Goal: Book appointment/travel/reservation

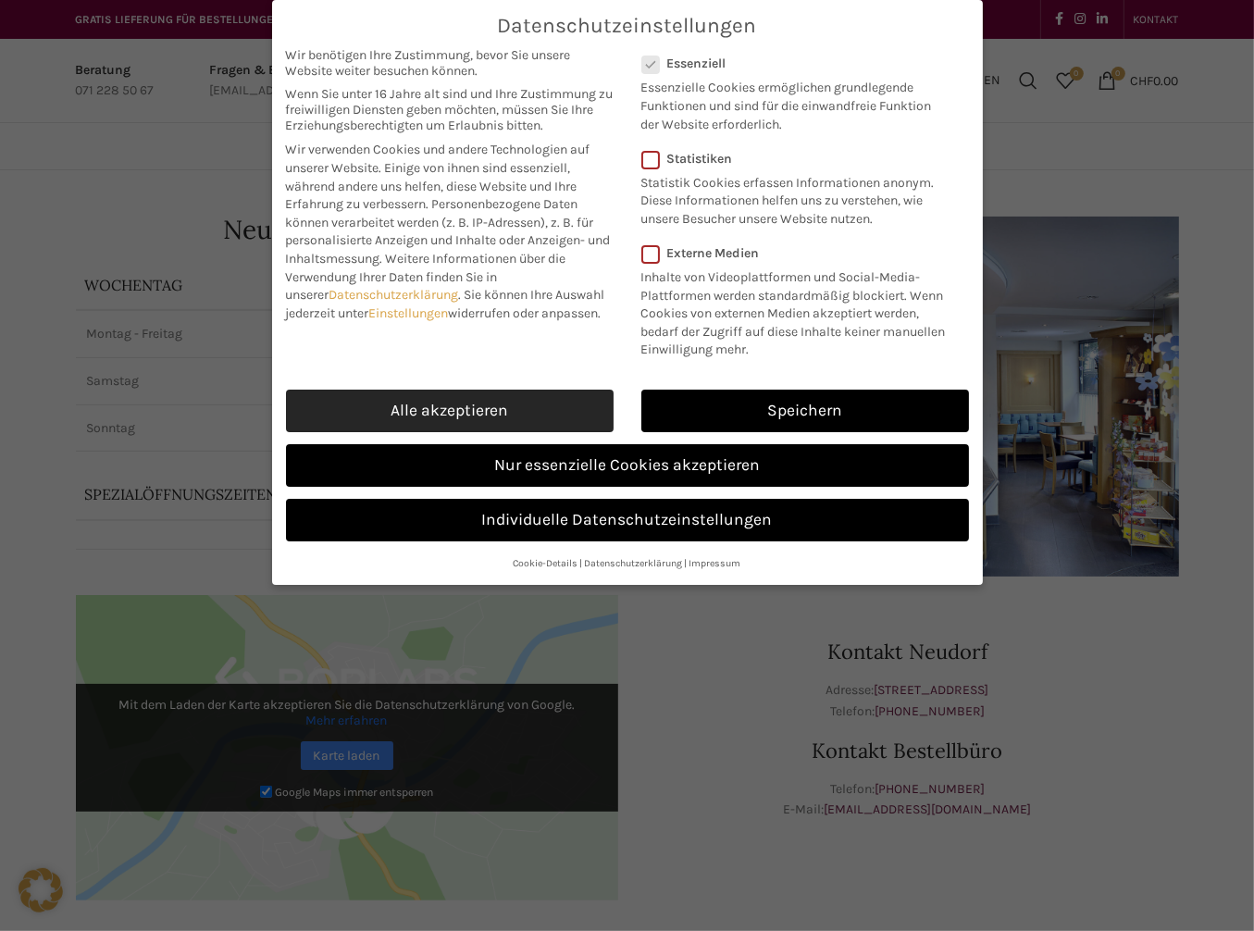
click at [420, 415] on link "Alle akzeptieren" at bounding box center [450, 411] width 328 height 43
checkbox input "true"
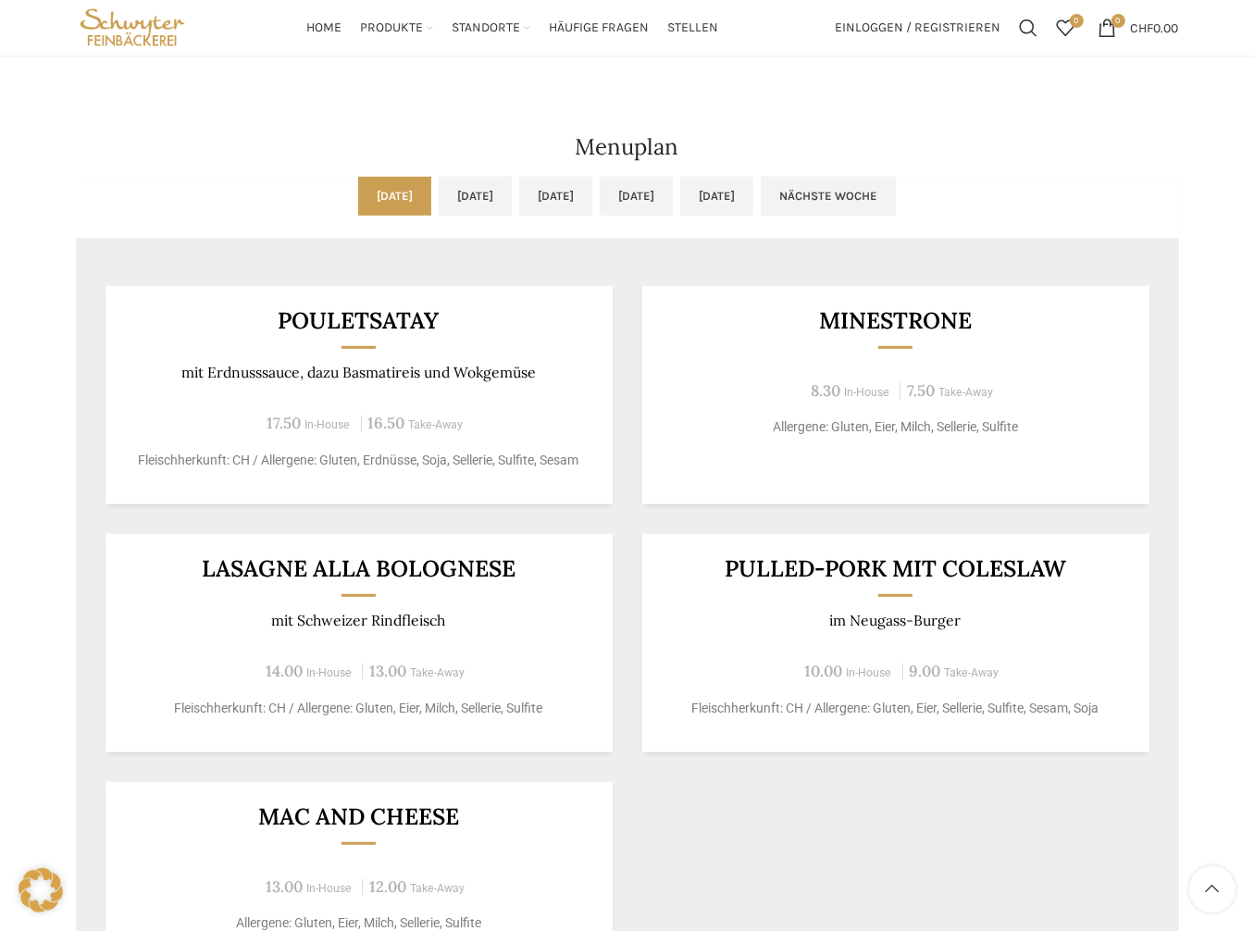
scroll to position [555, 0]
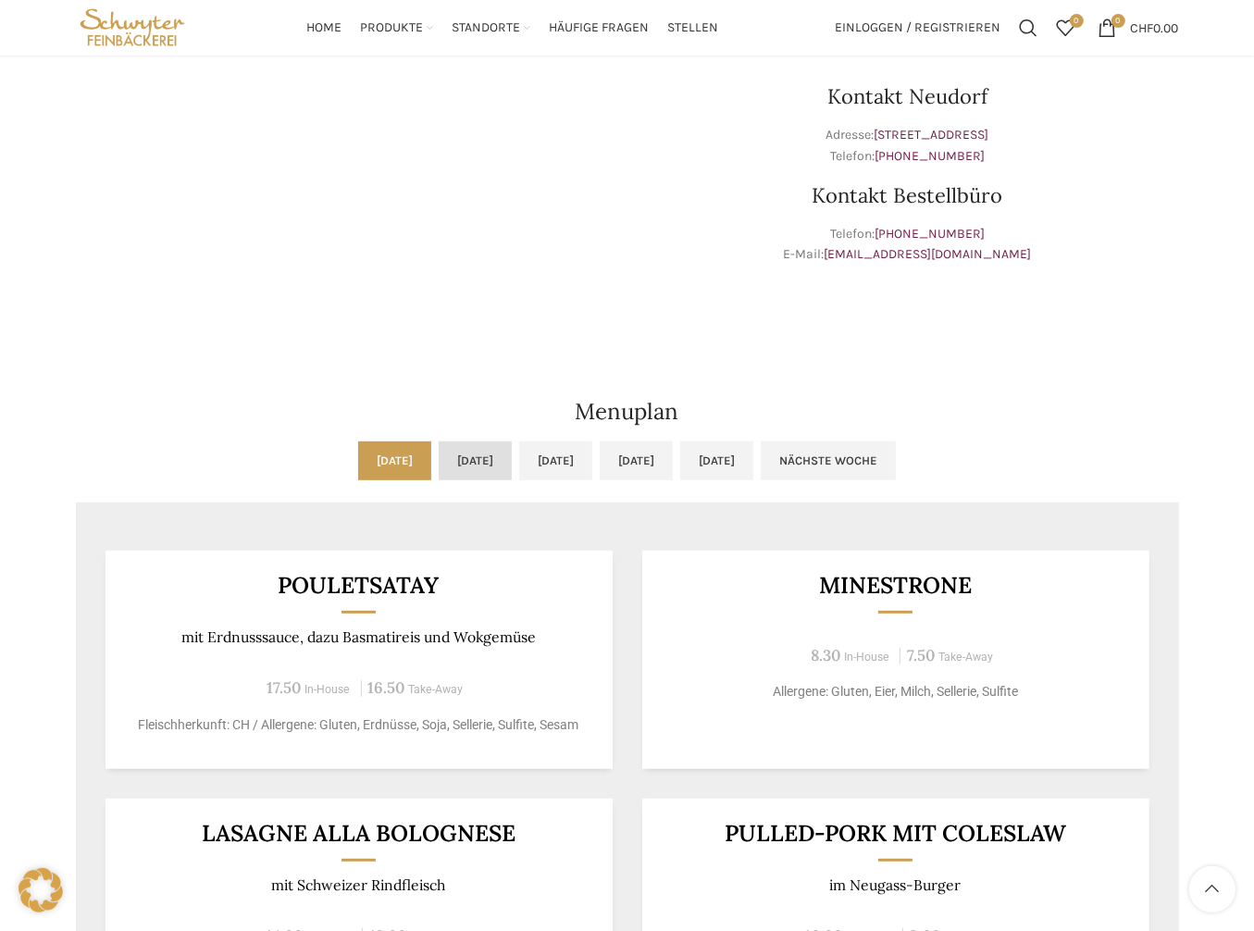
click at [439, 460] on link "[DATE]" at bounding box center [475, 460] width 73 height 39
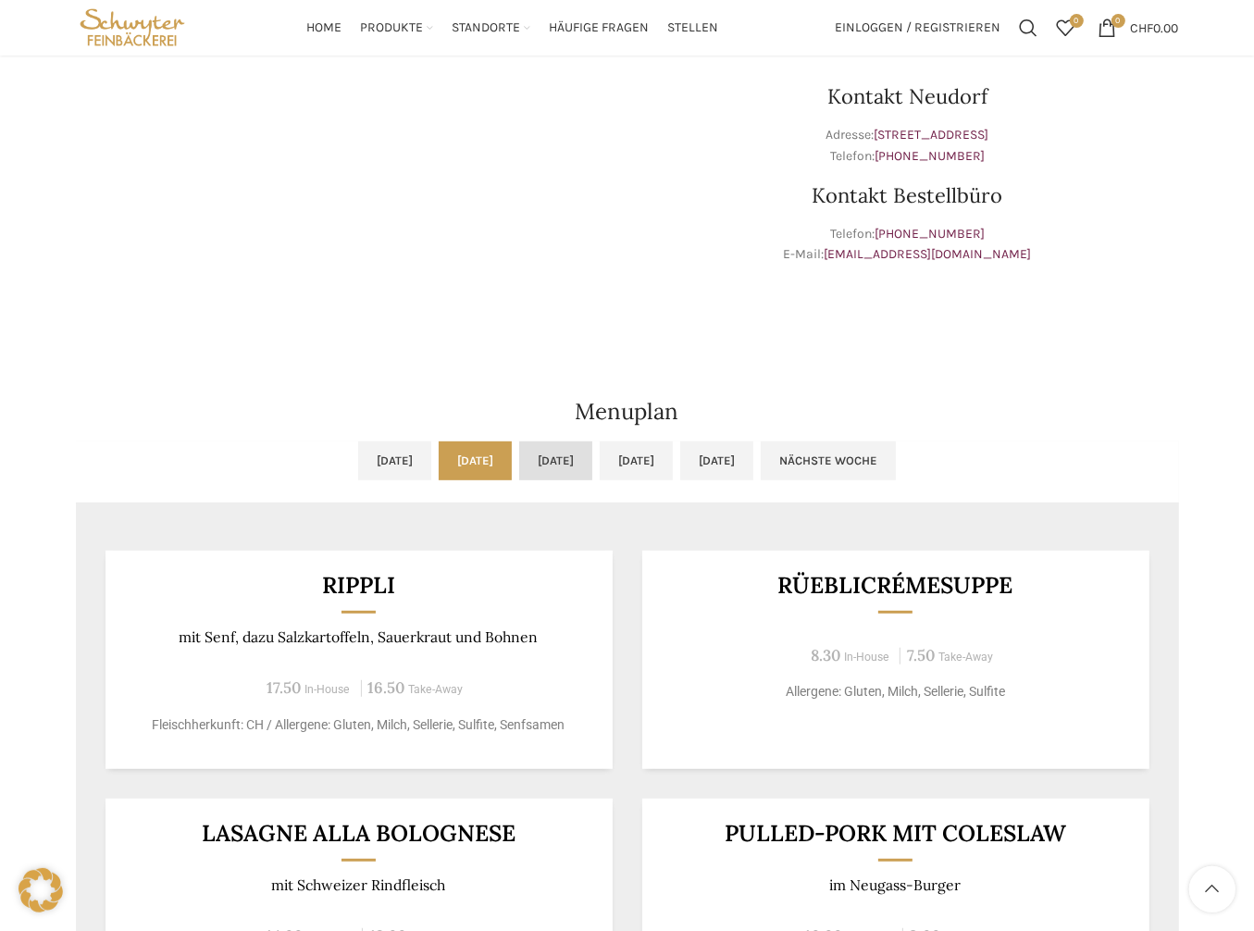
click at [557, 462] on link "[DATE]" at bounding box center [555, 460] width 73 height 39
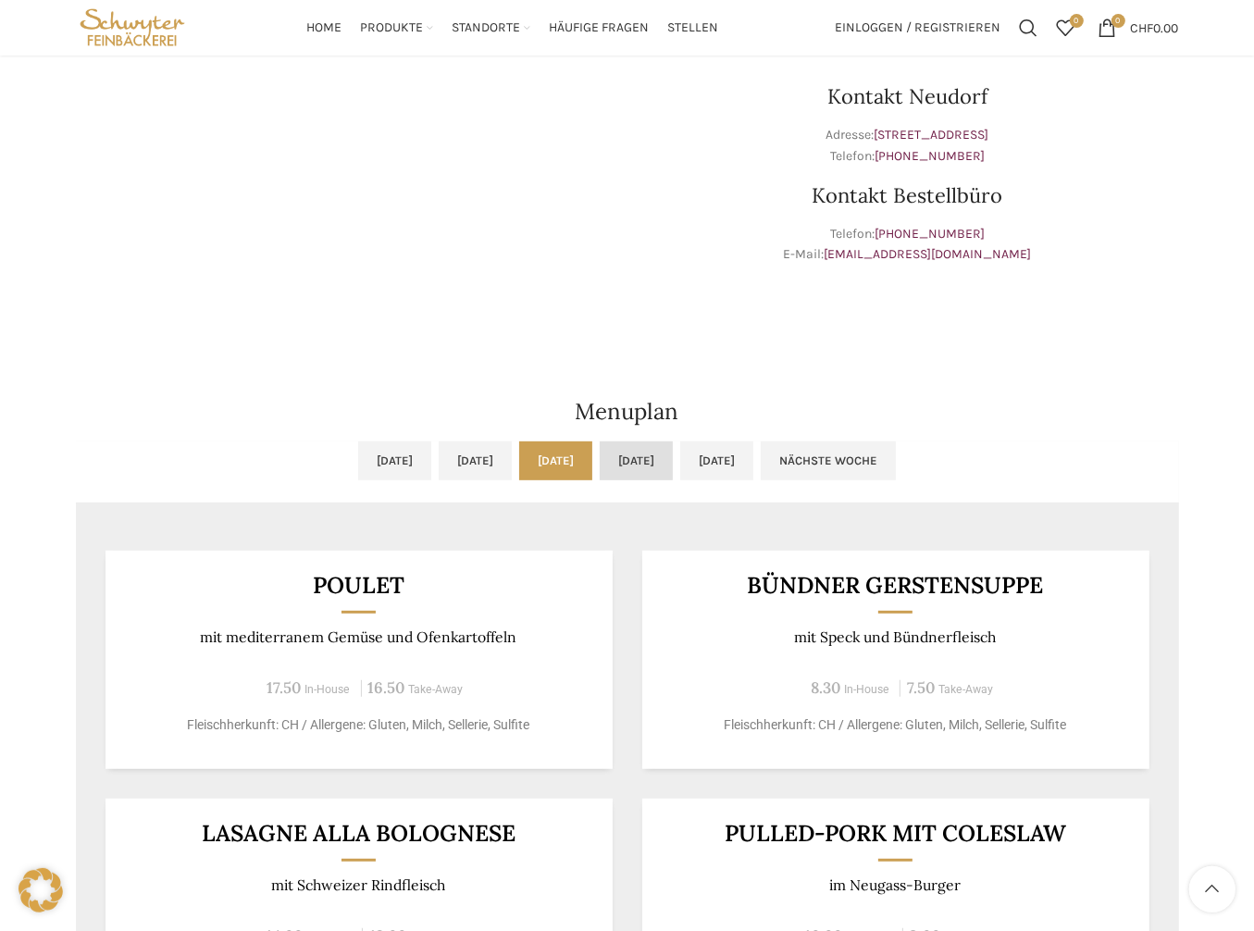
click at [673, 477] on link "[DATE]" at bounding box center [636, 460] width 73 height 39
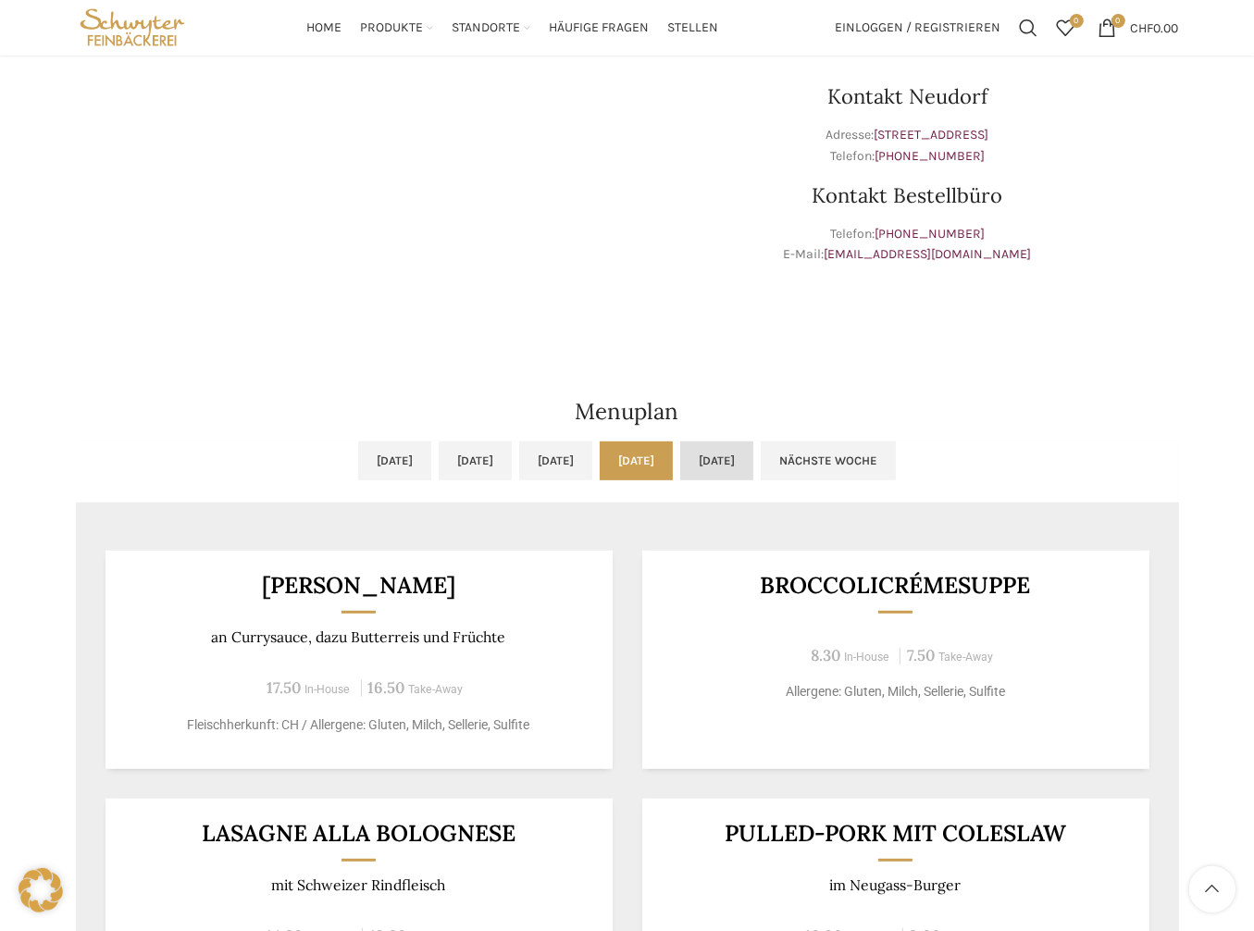
click at [753, 466] on link "[DATE]" at bounding box center [716, 460] width 73 height 39
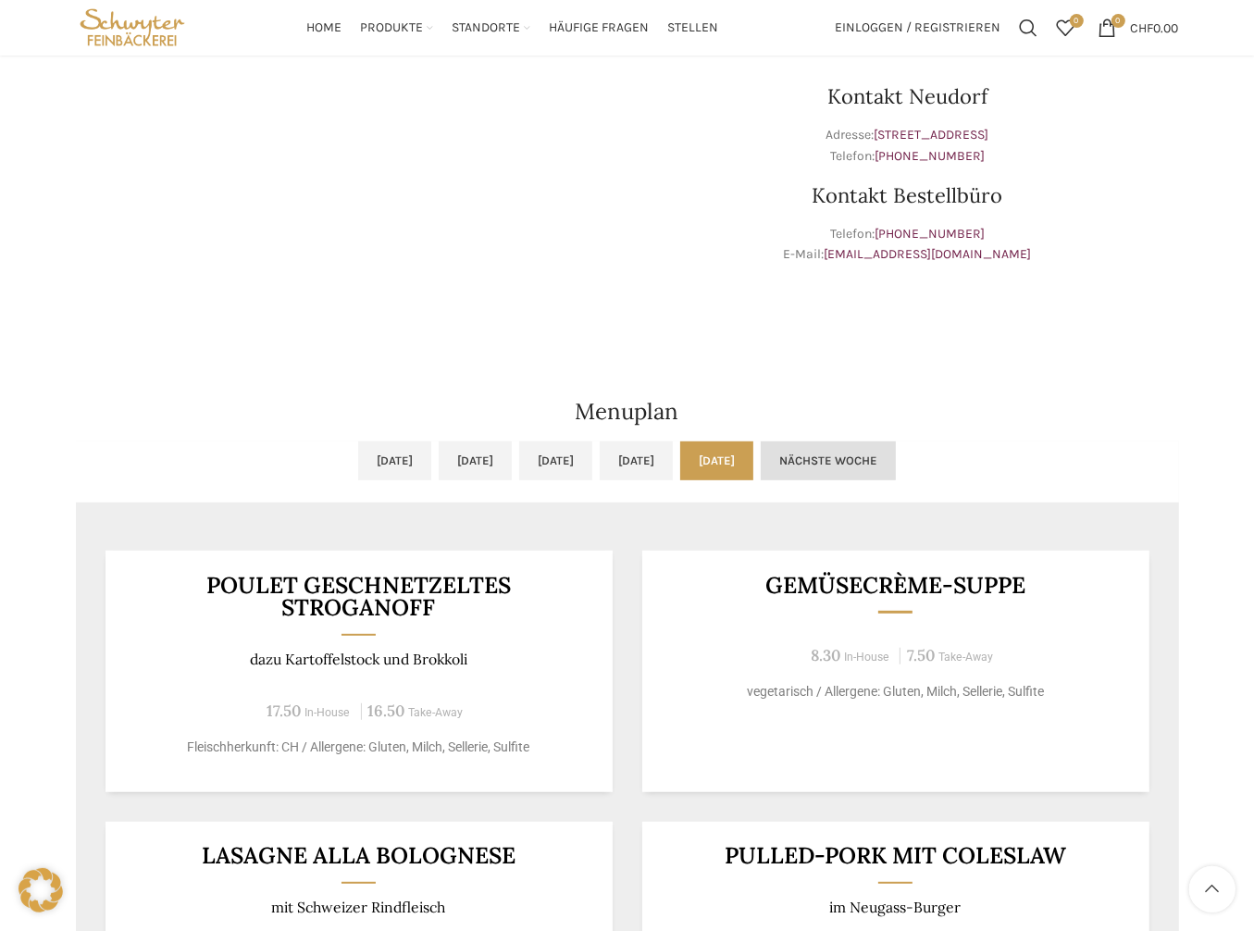
click at [896, 458] on link "Nächste Woche" at bounding box center [828, 460] width 135 height 39
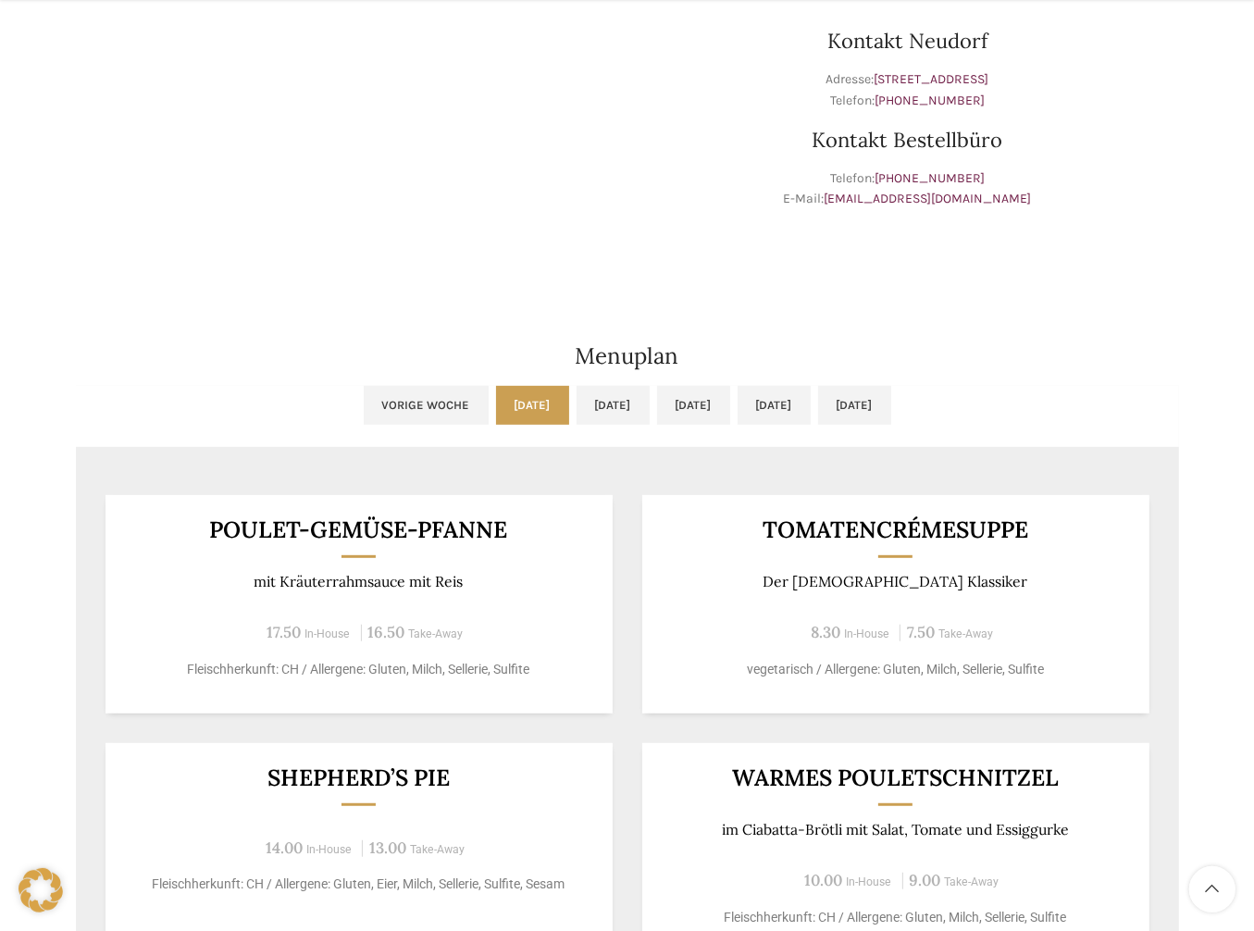
scroll to position [648, 0]
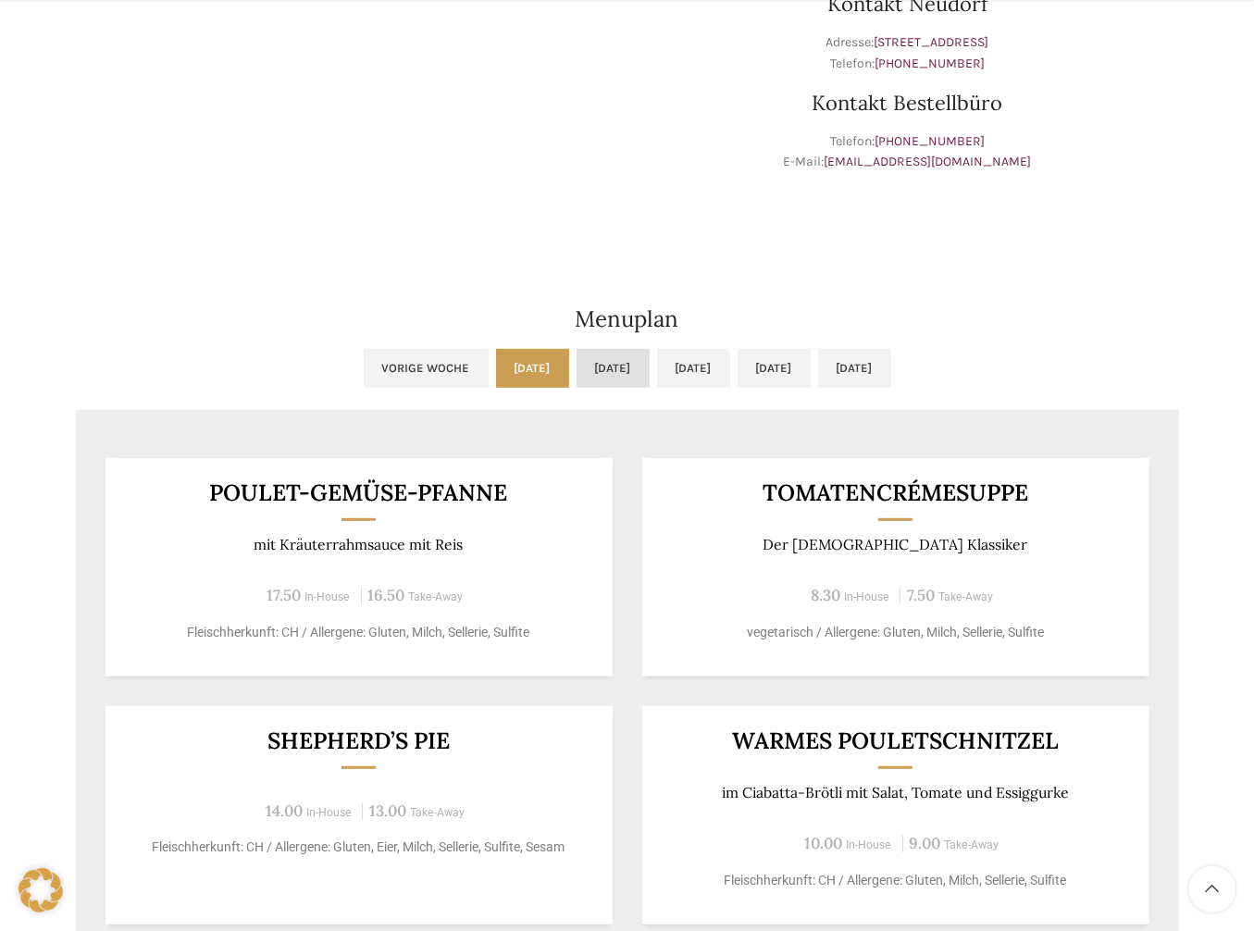
click at [576, 370] on link "[DATE]" at bounding box center [612, 368] width 73 height 39
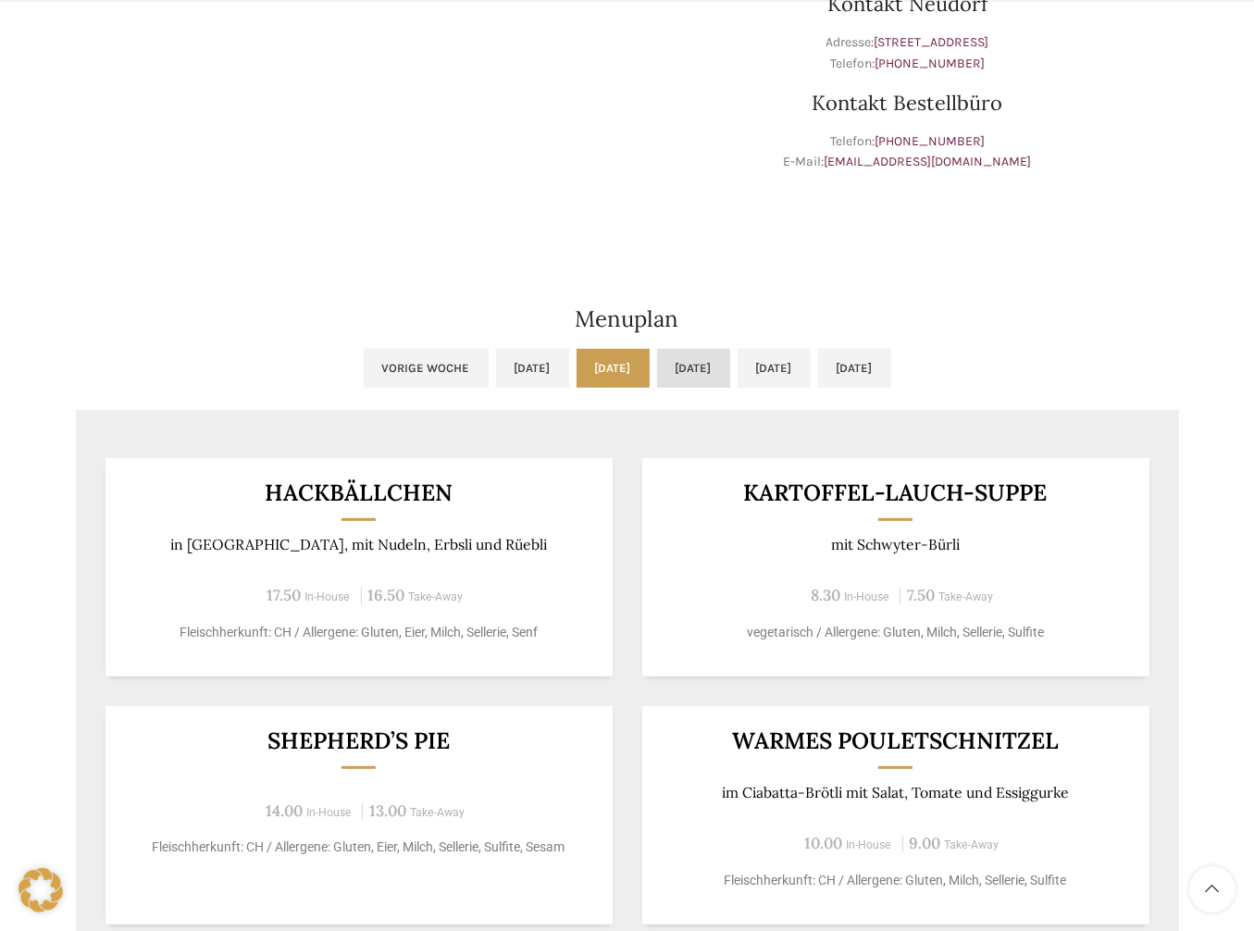
click at [699, 373] on link "[DATE]" at bounding box center [693, 368] width 73 height 39
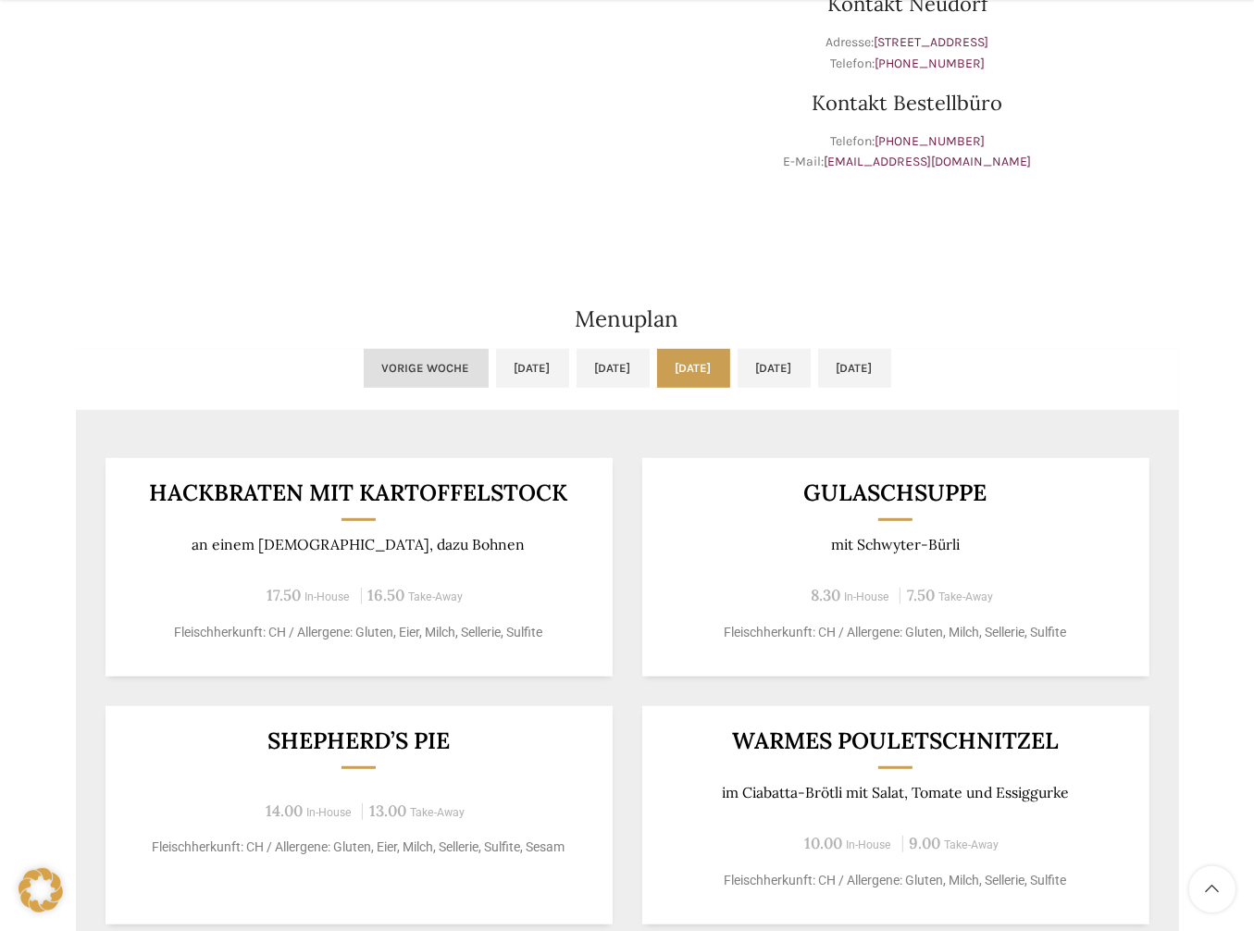
click at [364, 371] on link "Vorige Woche" at bounding box center [426, 368] width 125 height 39
